Goal: Information Seeking & Learning: Learn about a topic

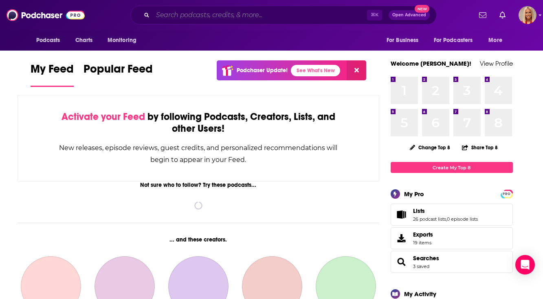
click at [233, 15] on input "Search podcasts, credits, & more..." at bounding box center [260, 15] width 214 height 13
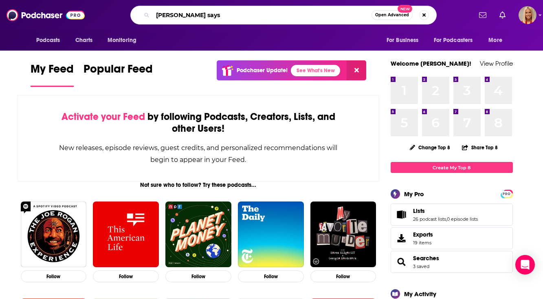
type input "[PERSON_NAME] says"
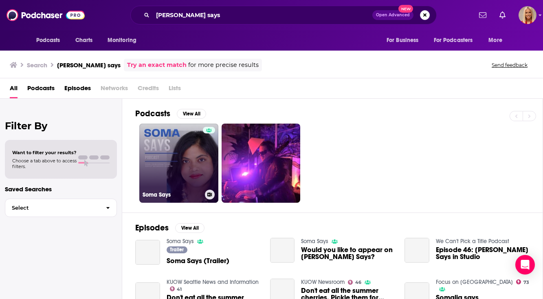
click at [178, 156] on link "Soma Says" at bounding box center [178, 162] width 79 height 79
